Goal: Navigation & Orientation: Find specific page/section

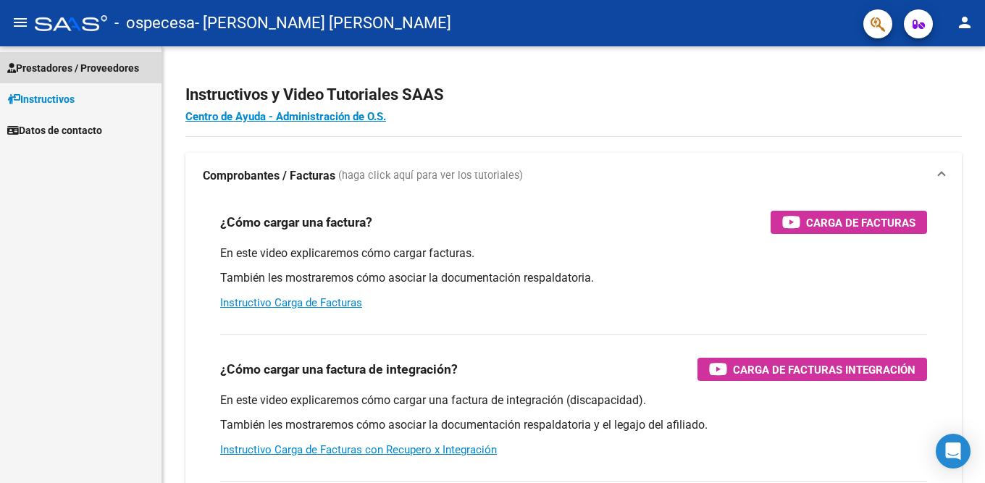
click at [73, 68] on span "Prestadores / Proveedores" at bounding box center [73, 68] width 132 height 16
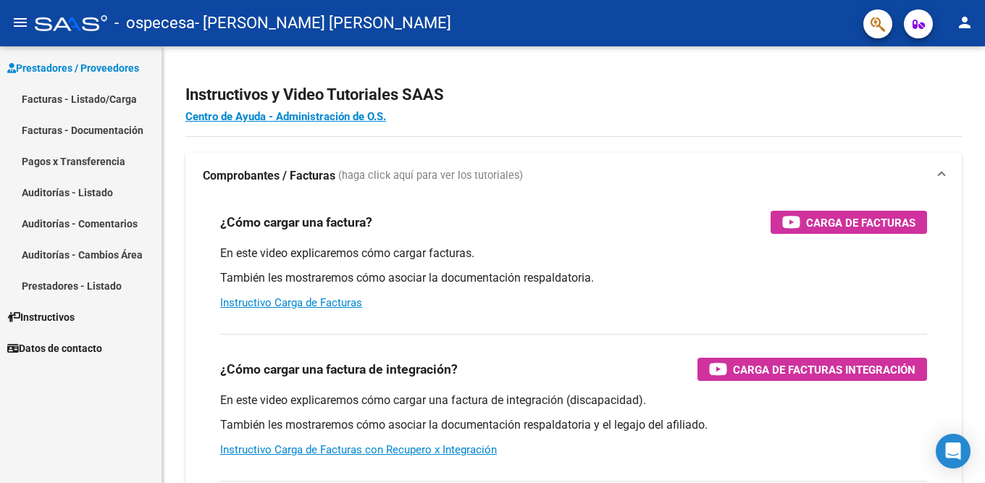
click at [85, 158] on link "Pagos x Transferencia" at bounding box center [80, 161] width 161 height 31
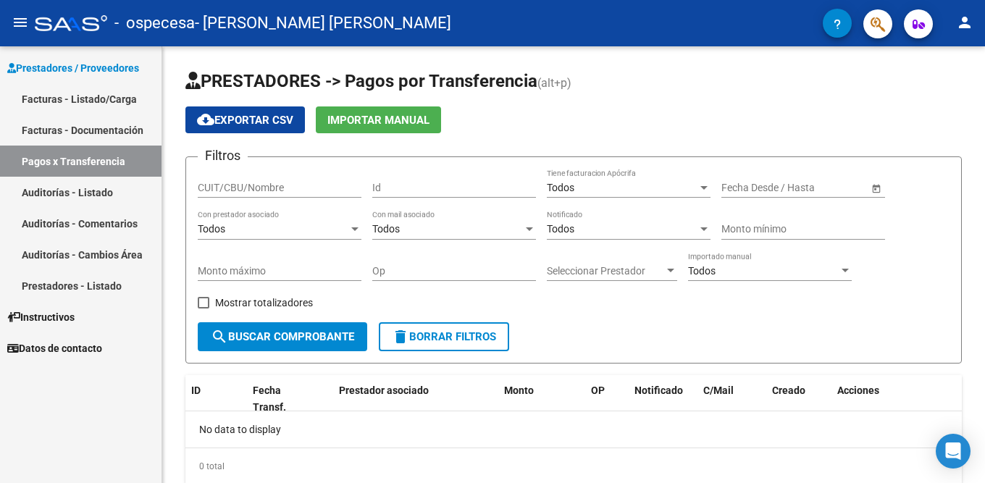
click at [70, 100] on link "Facturas - Listado/Carga" at bounding box center [80, 98] width 161 height 31
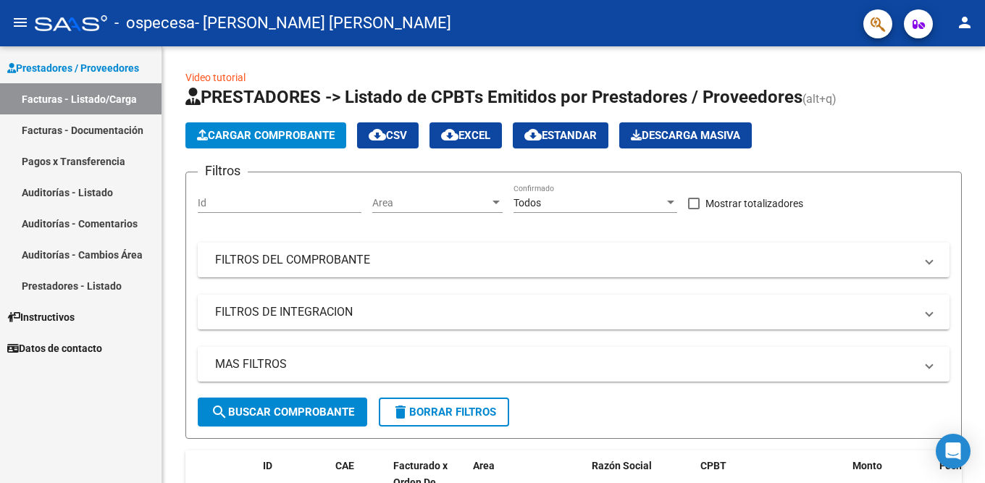
click at [106, 135] on link "Facturas - Documentación" at bounding box center [80, 129] width 161 height 31
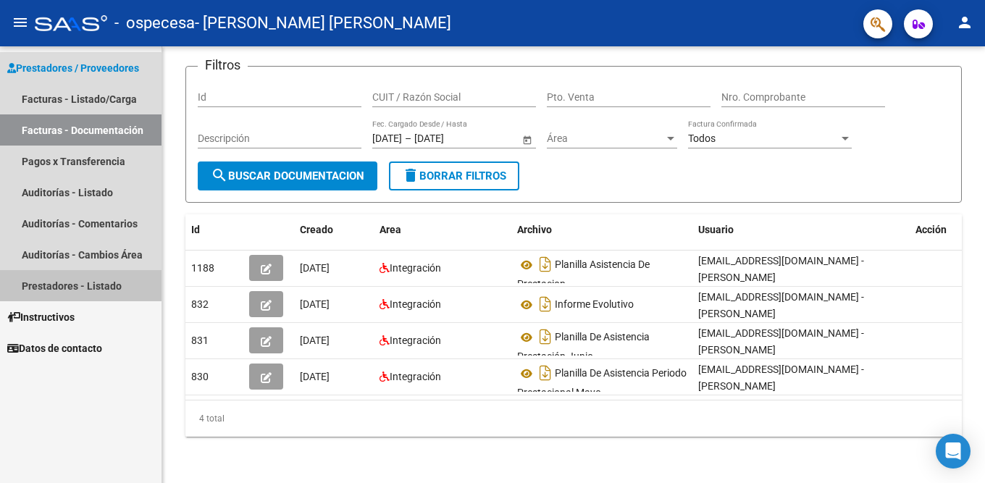
click at [62, 286] on link "Prestadores - Listado" at bounding box center [80, 285] width 161 height 31
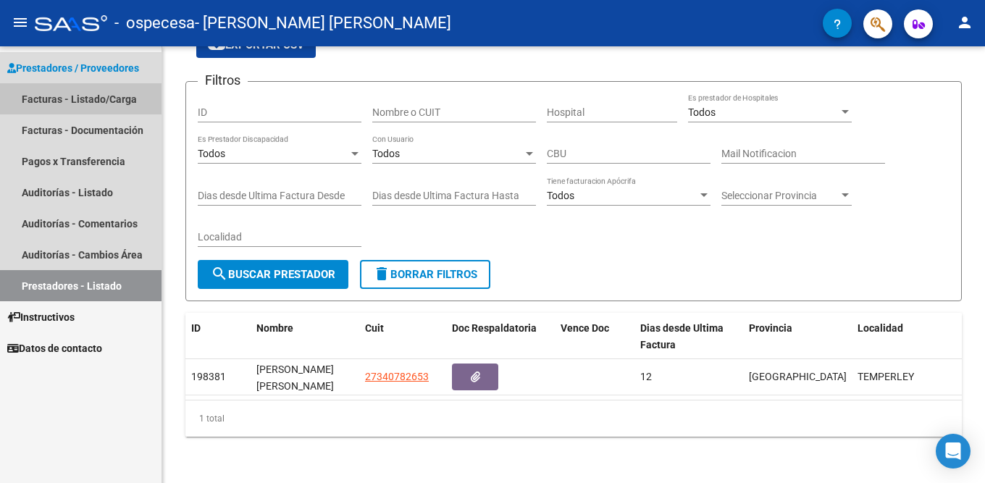
click at [45, 93] on link "Facturas - Listado/Carga" at bounding box center [80, 98] width 161 height 31
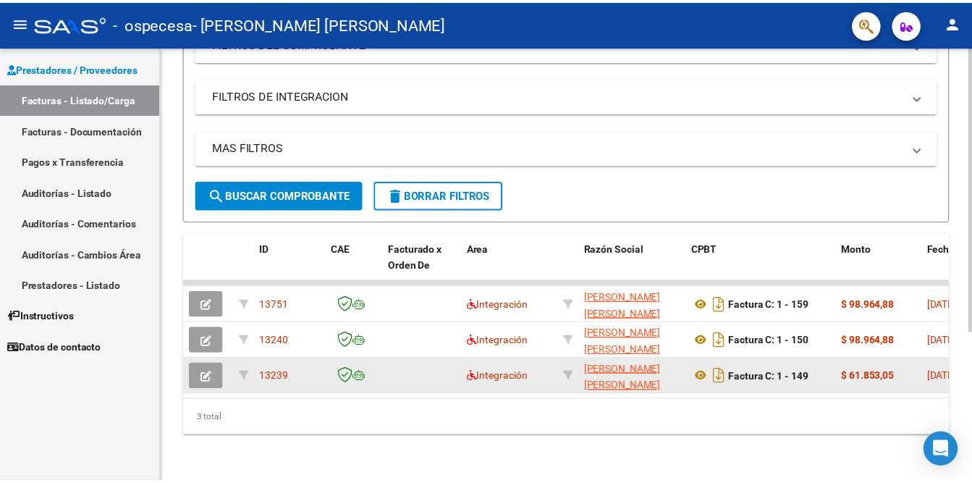
scroll to position [229, 0]
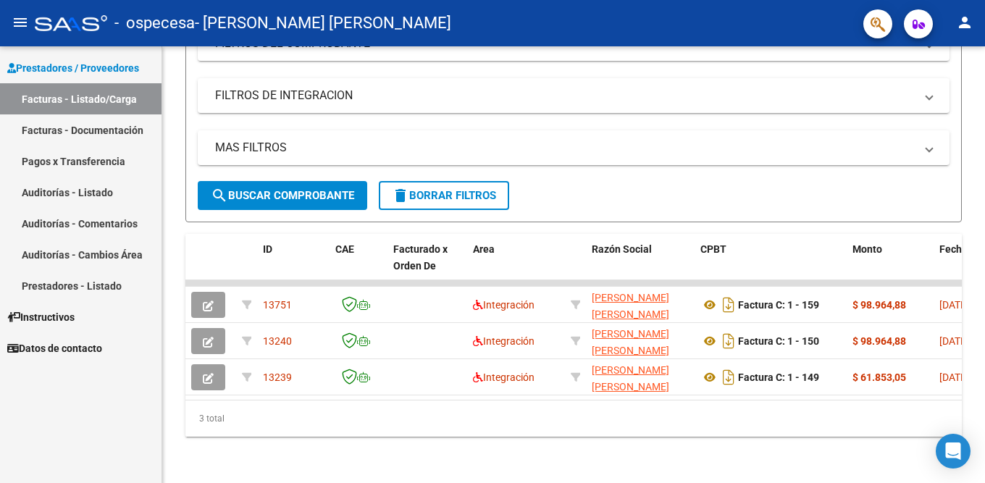
click at [963, 33] on button "person" at bounding box center [964, 23] width 29 height 29
click at [934, 101] on button "exit_to_app Salir" at bounding box center [935, 95] width 88 height 35
